Goal: Task Accomplishment & Management: Complete application form

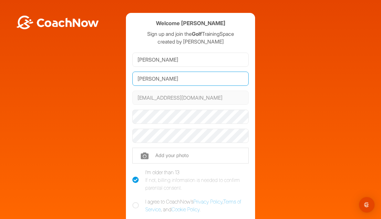
click at [172, 82] on input "[PERSON_NAME]" at bounding box center [190, 79] width 116 height 14
type input "[PERSON_NAME]"
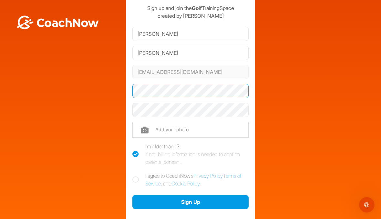
scroll to position [26, 0]
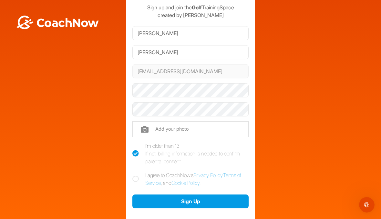
click at [136, 179] on icon at bounding box center [135, 179] width 6 height 6
click at [136, 176] on input "I agree to CoachNow's Privacy Policy , Terms of Service , and Cookie Policy ." at bounding box center [134, 174] width 4 height 4
checkbox input "true"
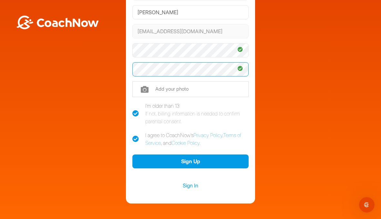
scroll to position [66, 0]
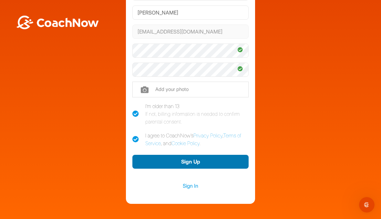
click at [202, 163] on button "Sign Up" at bounding box center [190, 162] width 116 height 14
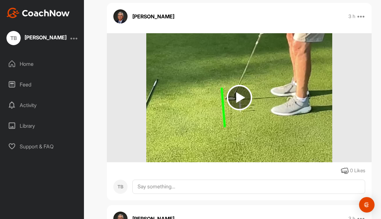
scroll to position [114, 0]
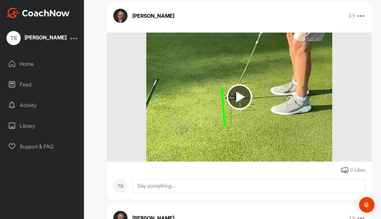
click at [243, 95] on img at bounding box center [240, 97] width 26 height 26
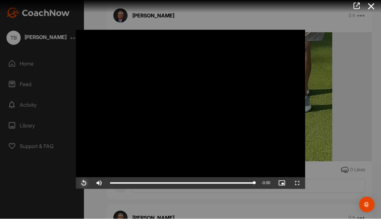
scroll to position [30, 0]
click at [375, 10] on icon at bounding box center [371, 7] width 15 height 12
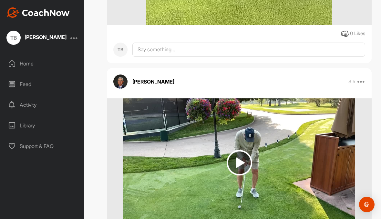
scroll to position [251, 0]
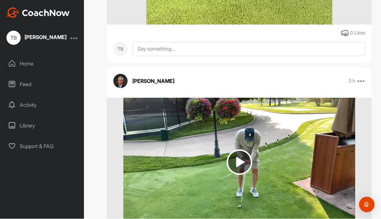
click at [235, 150] on img at bounding box center [240, 163] width 26 height 26
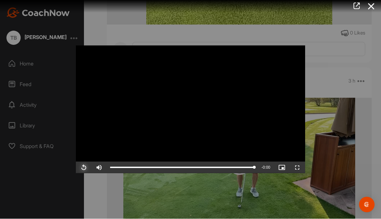
scroll to position [29, 0]
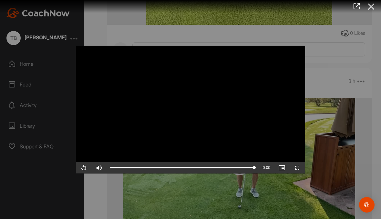
click at [365, 9] on icon at bounding box center [371, 7] width 15 height 12
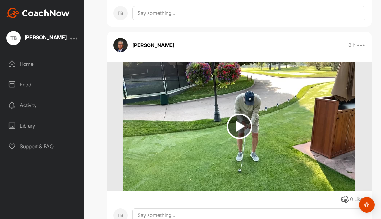
scroll to position [30, 0]
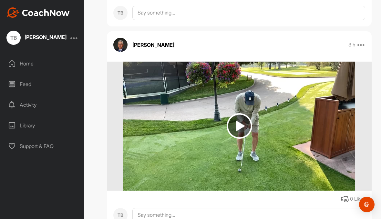
click at [21, 56] on div "Home" at bounding box center [43, 64] width 78 height 16
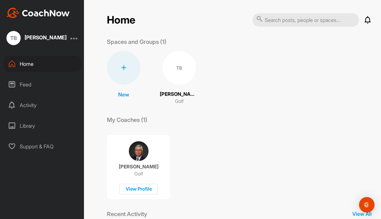
click at [22, 88] on div "Feed" at bounding box center [43, 85] width 78 height 16
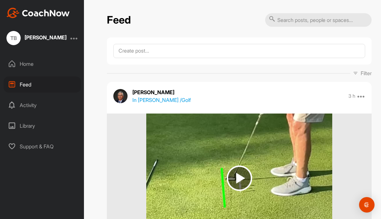
click at [28, 107] on div "Activity" at bounding box center [43, 105] width 78 height 16
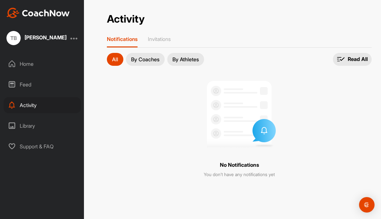
click at [26, 125] on div "Library" at bounding box center [43, 126] width 78 height 16
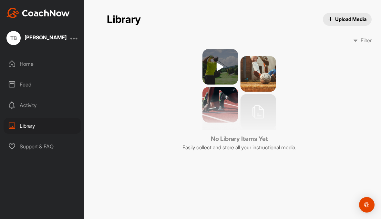
click at [26, 147] on div "Support & FAQ" at bounding box center [43, 147] width 78 height 16
